Goal: Book appointment/travel/reservation

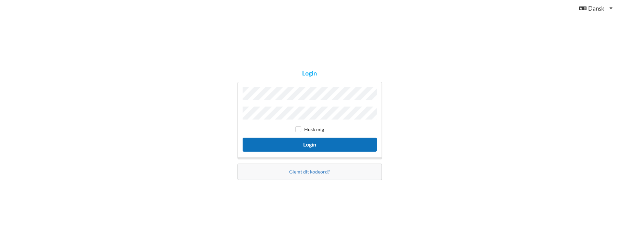
click at [312, 145] on button "Login" at bounding box center [309, 145] width 134 height 14
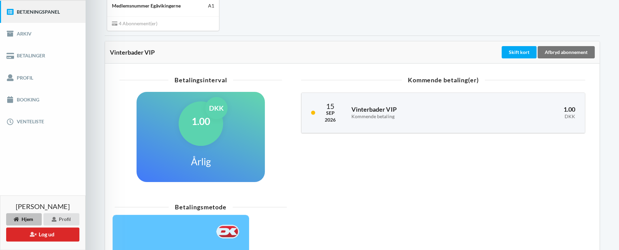
scroll to position [80, 0]
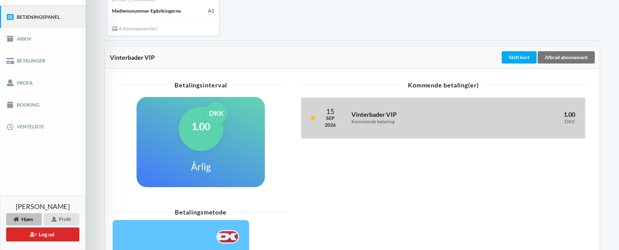
click at [364, 117] on h3 "Vinterbader VIP Kommende betaling" at bounding box center [412, 118] width 123 height 14
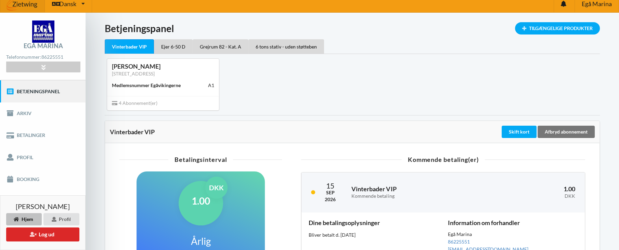
scroll to position [0, 0]
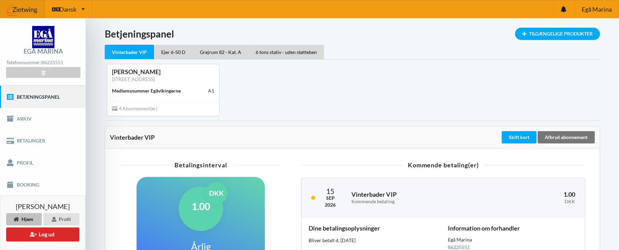
click at [131, 53] on div "Vinterbader VIP" at bounding box center [129, 52] width 49 height 15
click at [136, 77] on link "[STREET_ADDRESS]" at bounding box center [133, 79] width 43 height 6
click at [553, 35] on div "Tilgængelige Produkter" at bounding box center [557, 34] width 85 height 12
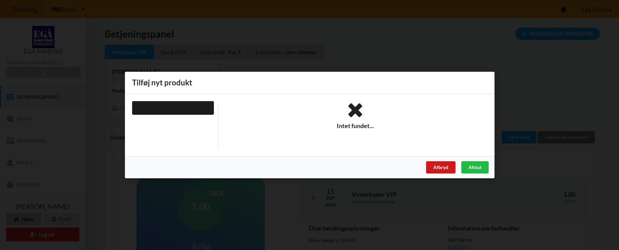
click at [441, 168] on div "Afbryd" at bounding box center [439, 167] width 29 height 12
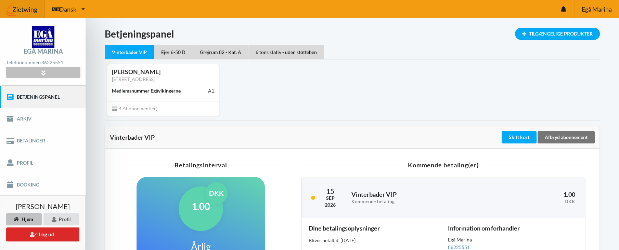
click at [43, 73] on icon at bounding box center [43, 73] width 8 height 6
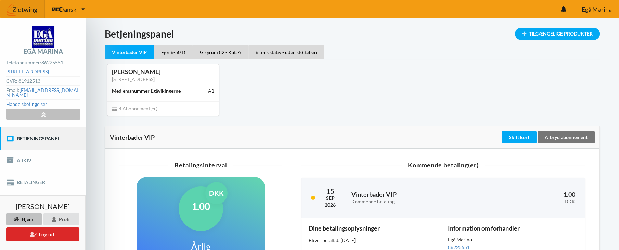
click at [42, 111] on icon at bounding box center [43, 114] width 8 height 6
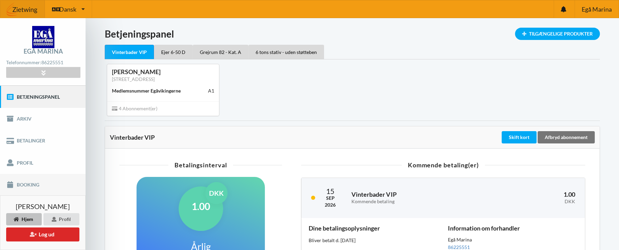
click at [28, 184] on link "Booking" at bounding box center [42, 185] width 85 height 22
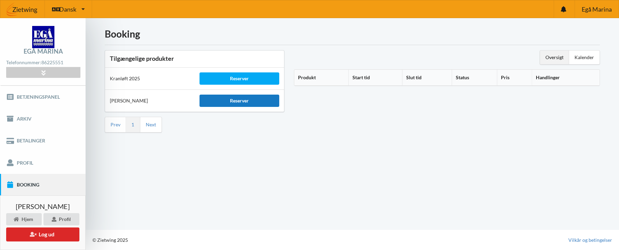
click at [240, 101] on div "Reserver" at bounding box center [239, 101] width 80 height 12
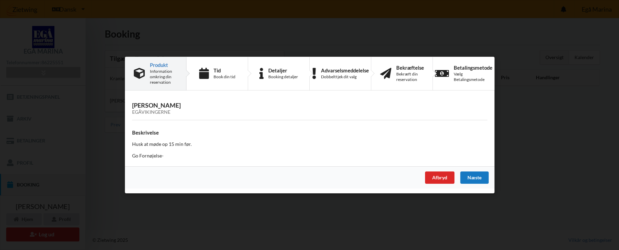
click at [473, 178] on div "Næste" at bounding box center [474, 178] width 28 height 12
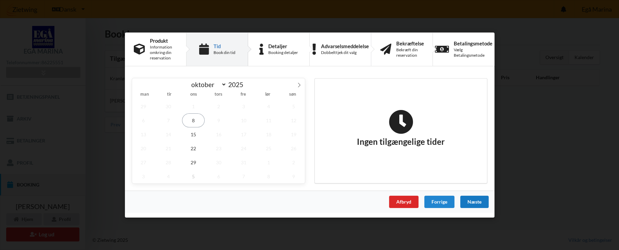
click at [474, 202] on div "Næste" at bounding box center [474, 202] width 28 height 12
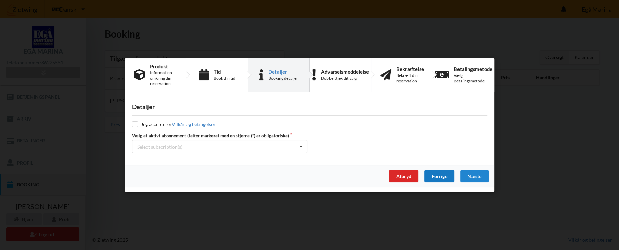
click at [439, 177] on div "Forrige" at bounding box center [439, 176] width 30 height 12
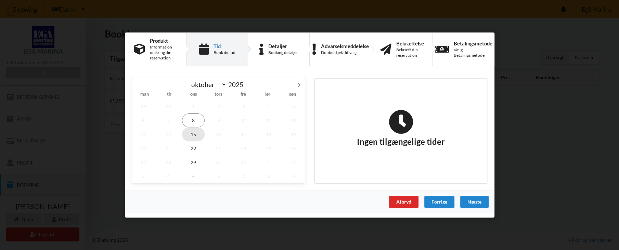
click at [194, 135] on span "15" at bounding box center [193, 135] width 23 height 14
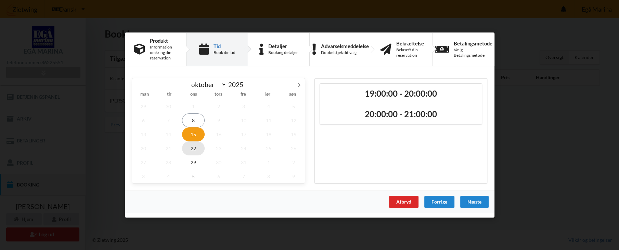
click at [193, 148] on span "22" at bounding box center [193, 149] width 23 height 14
click at [193, 134] on span "15" at bounding box center [193, 135] width 23 height 14
click at [192, 121] on span "8" at bounding box center [193, 121] width 23 height 14
click at [402, 202] on div "Afbryd" at bounding box center [402, 202] width 29 height 12
